Goal: Obtain resource: Obtain resource

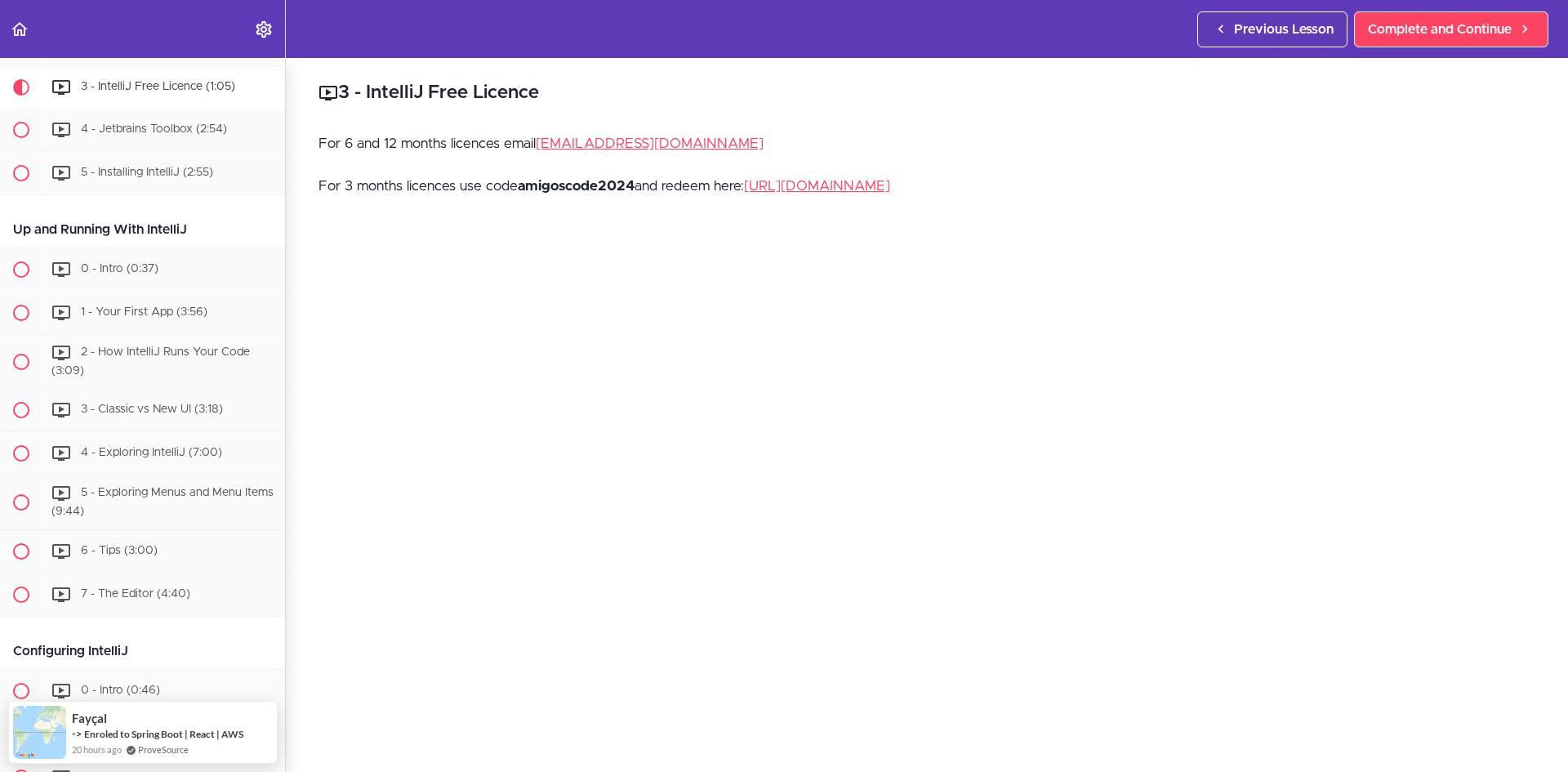
click at [571, 189] on strong "amigoscode2024" at bounding box center [576, 186] width 117 height 14
click at [642, 187] on p "For 3 months licences use code amigoscode2024 and redeem here: [URL][DOMAIN_NAM…" at bounding box center [927, 186] width 1217 height 25
drag, startPoint x: 637, startPoint y: 184, endPoint x: 525, endPoint y: 186, distance: 112.0
click at [525, 186] on strong "amigoscode2024" at bounding box center [576, 186] width 117 height 14
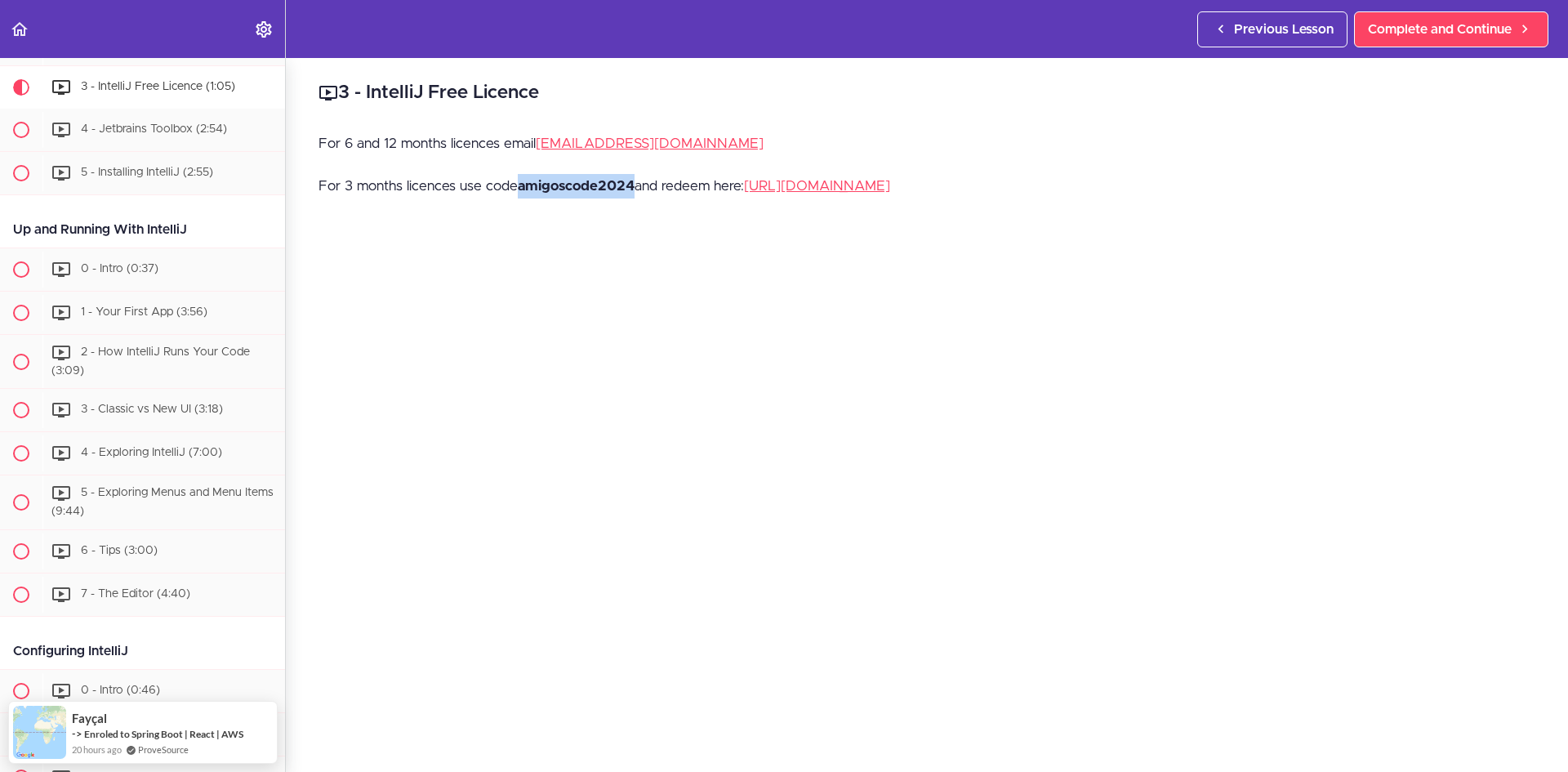
copy strong "amigoscode2024"
click at [576, 187] on strong "amigoscode2024" at bounding box center [576, 186] width 117 height 14
click at [438, 186] on p "For 3 months licences use code amigoscode2024 and redeem here: [URL][DOMAIN_NAM…" at bounding box center [927, 186] width 1217 height 25
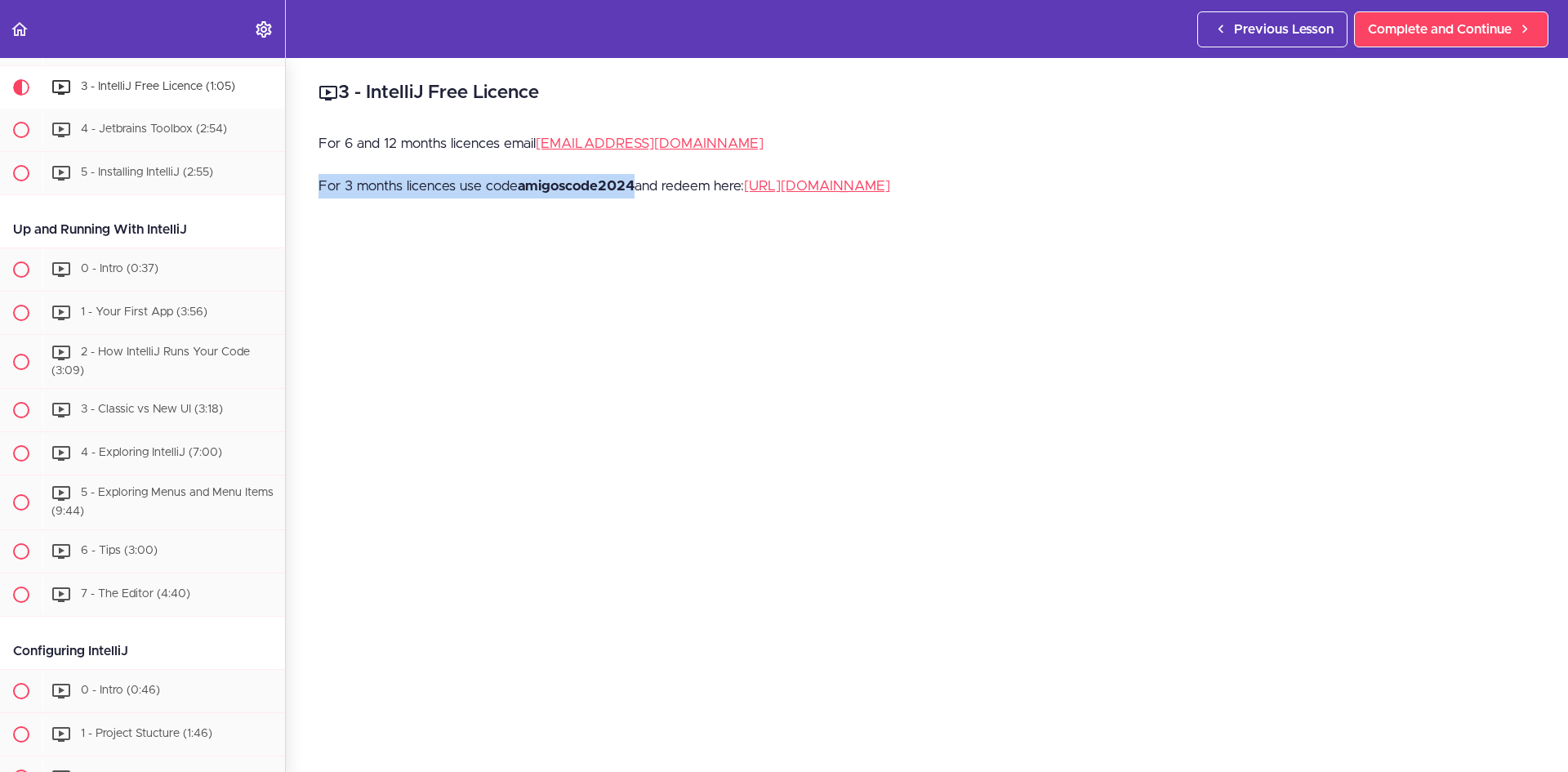
copy p "For 3 months licences use code amigoscode2024"
drag, startPoint x: 303, startPoint y: 189, endPoint x: 638, endPoint y: 195, distance: 335.1
click at [638, 195] on div "3 - IntelliJ Free Licence For 6 and 12 months licences email [EMAIL_ADDRESS][DO…" at bounding box center [927, 416] width 1282 height 715
click at [562, 169] on div "For 6 and 12 months licences email [EMAIL_ADDRESS][DOMAIN_NAME] For 3 months li…" at bounding box center [927, 173] width 1217 height 85
drag, startPoint x: 318, startPoint y: 188, endPoint x: 635, endPoint y: 195, distance: 317.1
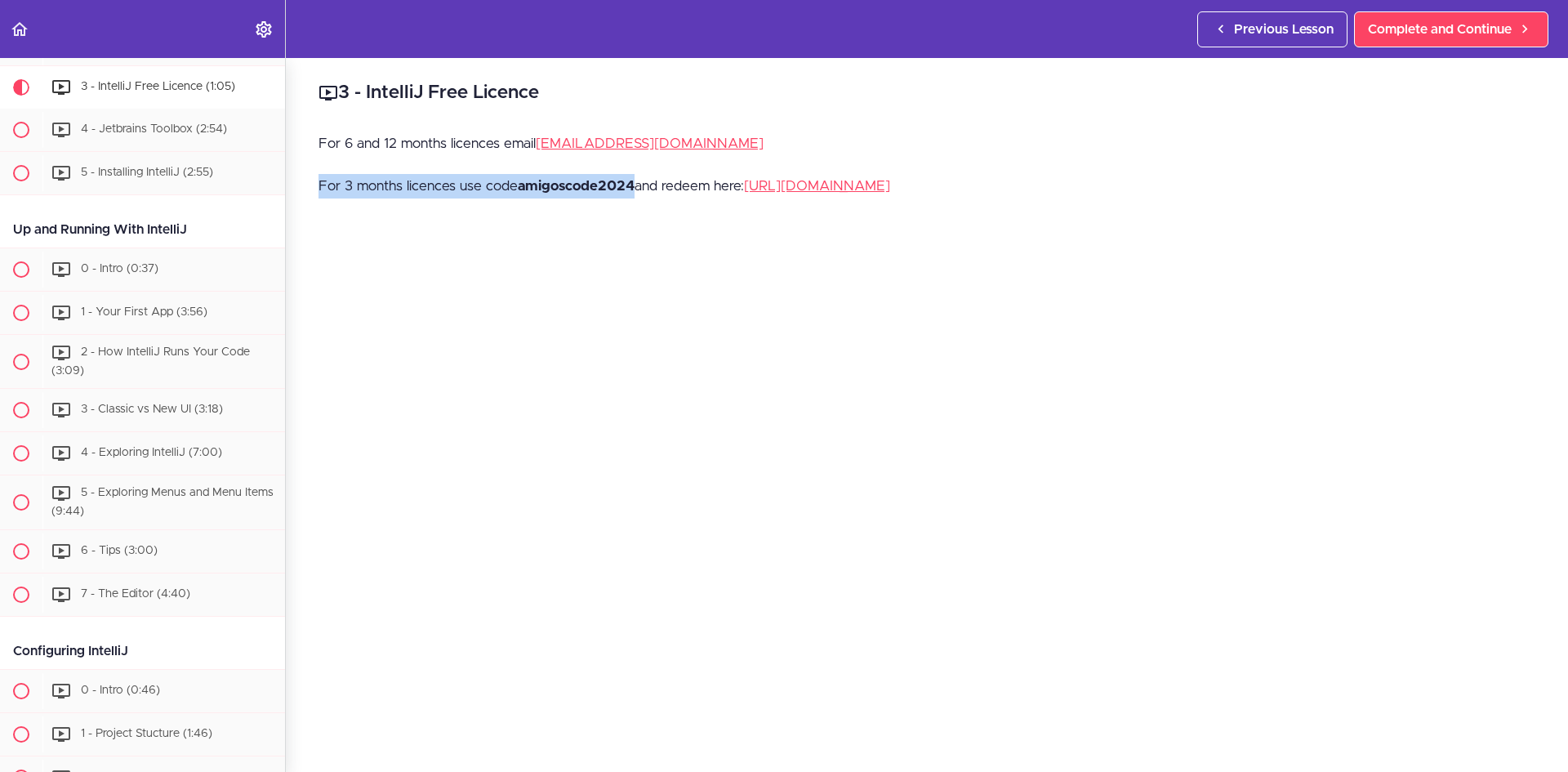
click at [635, 195] on div "3 - IntelliJ Free Licence For 6 and 12 months licences email [EMAIL_ADDRESS][DO…" at bounding box center [927, 416] width 1282 height 715
click at [826, 178] on p "For 3 months licences use code amigoscode2024 and redeem here: [URL][DOMAIN_NAM…" at bounding box center [927, 186] width 1217 height 25
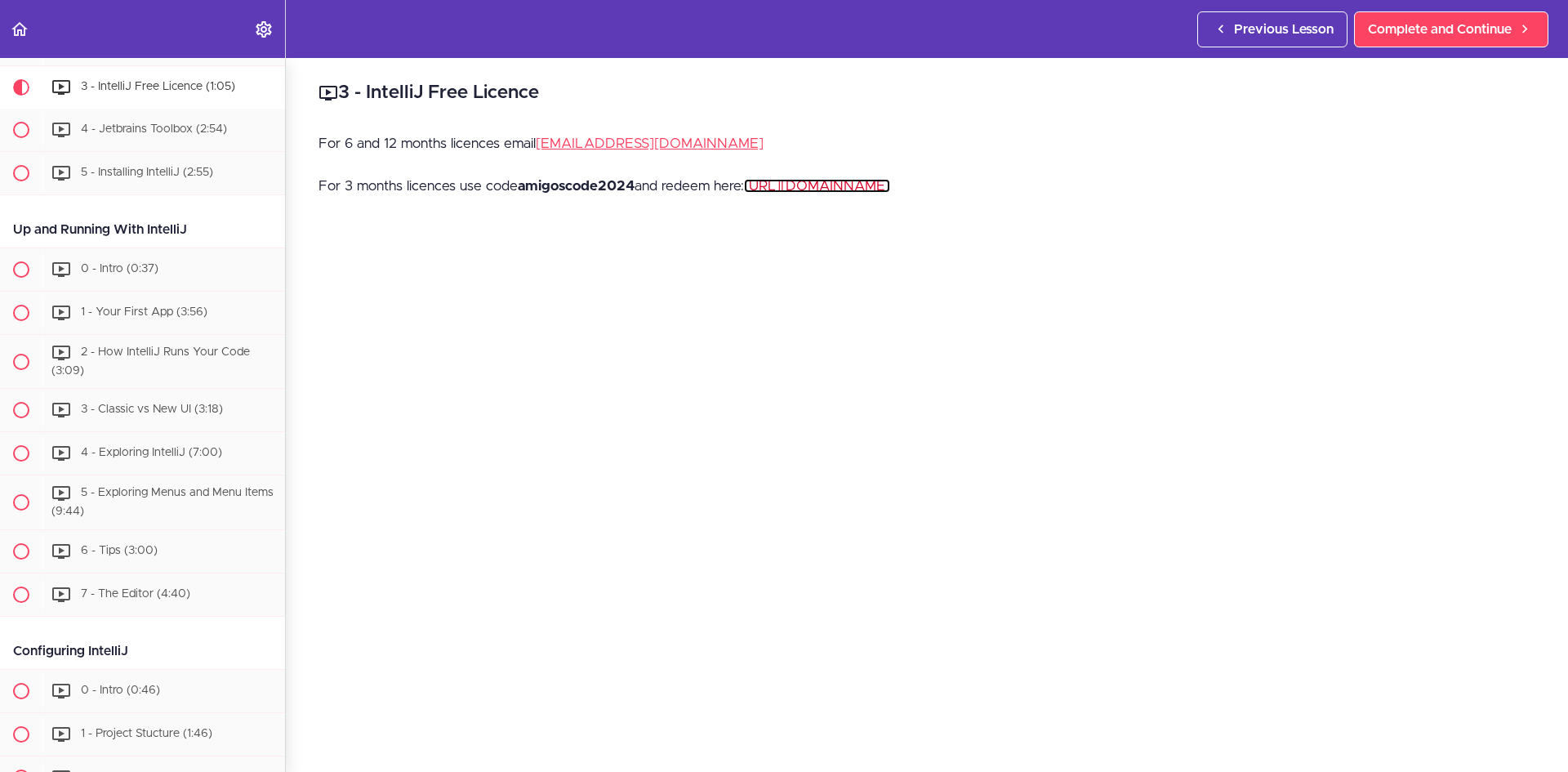
click at [828, 188] on link "[URL][DOMAIN_NAME]" at bounding box center [817, 186] width 146 height 14
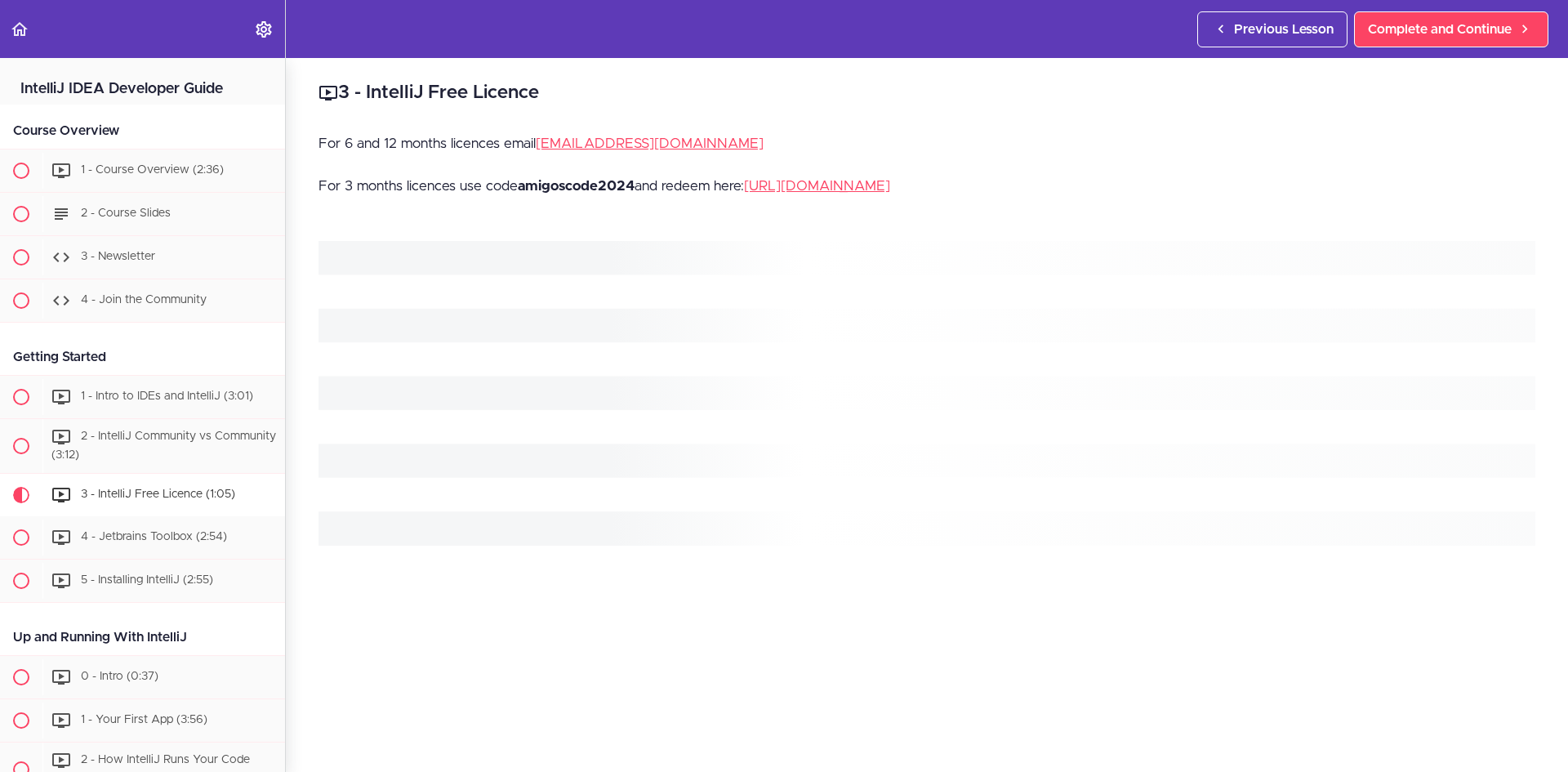
scroll to position [407, 0]
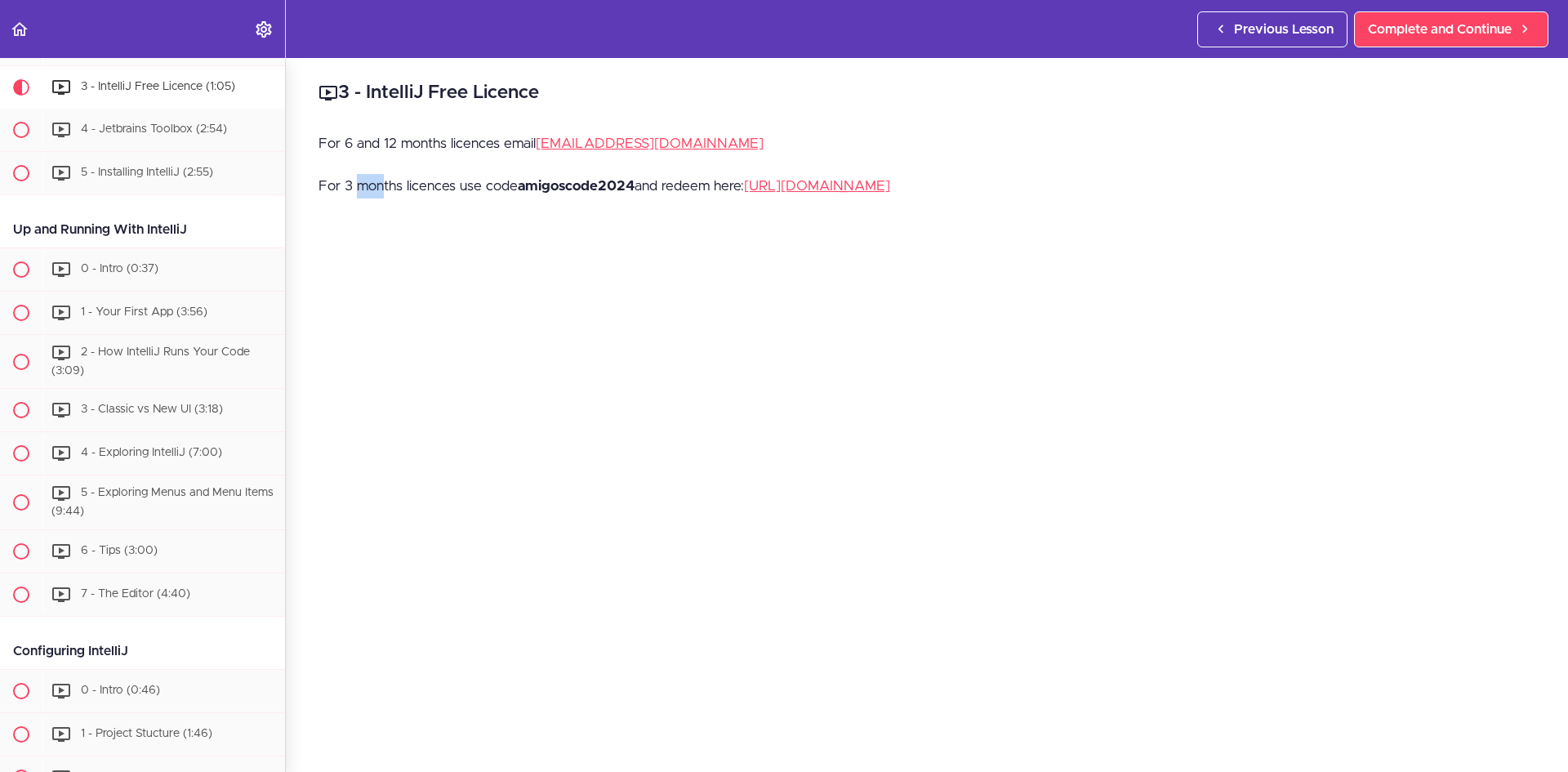
drag, startPoint x: 360, startPoint y: 184, endPoint x: 383, endPoint y: 183, distance: 23.0
click at [383, 183] on p "For 3 months licences use code amigoscode2024 and redeem here: [URL][DOMAIN_NAM…" at bounding box center [927, 186] width 1217 height 25
click at [323, 182] on p "For 3 months licences use code amigoscode2024 and redeem here: [URL][DOMAIN_NAM…" at bounding box center [927, 186] width 1217 height 25
drag, startPoint x: 345, startPoint y: 184, endPoint x: 520, endPoint y: 188, distance: 175.0
click at [520, 188] on p "For 3 months licences use code amigoscode2024 and redeem here: [URL][DOMAIN_NAM…" at bounding box center [927, 186] width 1217 height 25
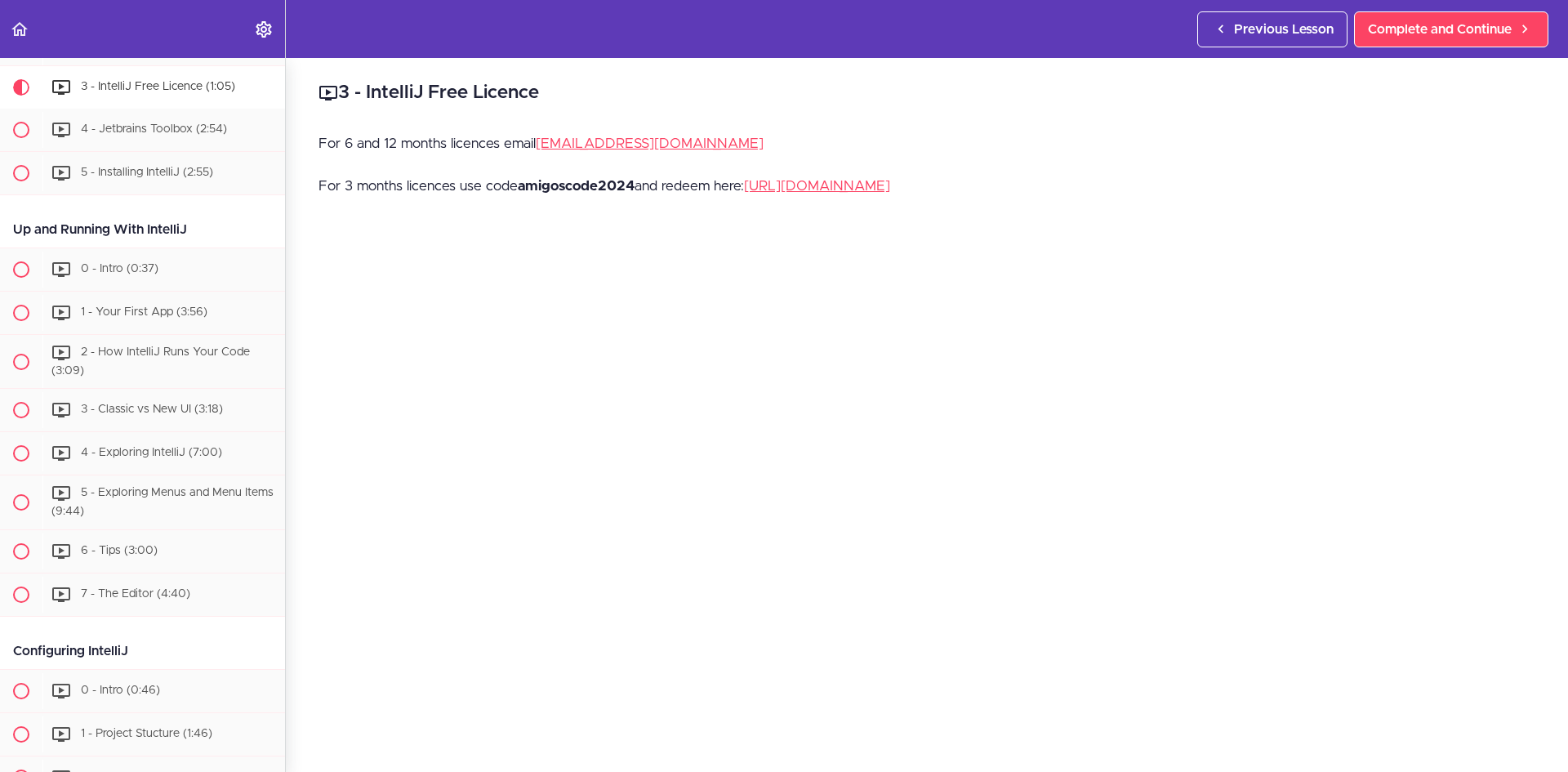
copy p "3 months licences use code"
